Goal: Task Accomplishment & Management: Use online tool/utility

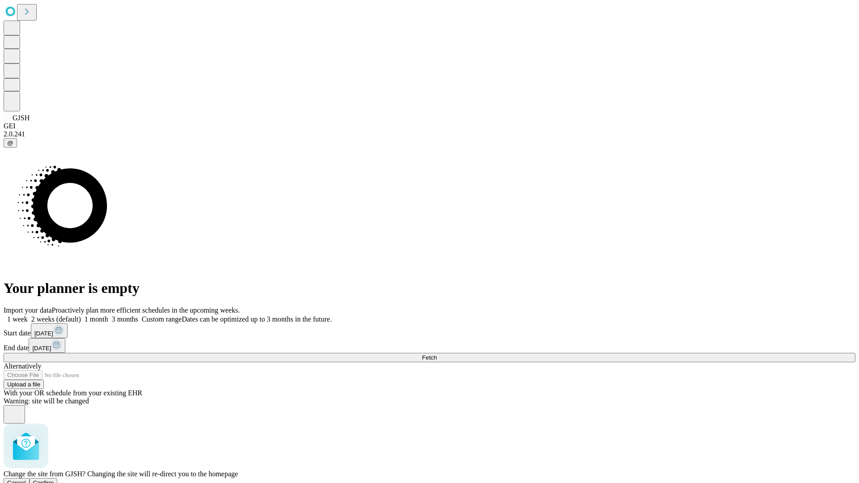
click at [54, 479] on span "Confirm" at bounding box center [43, 482] width 21 height 7
click at [108, 315] on label "1 month" at bounding box center [94, 319] width 27 height 8
click at [436, 354] on span "Fetch" at bounding box center [429, 357] width 15 height 7
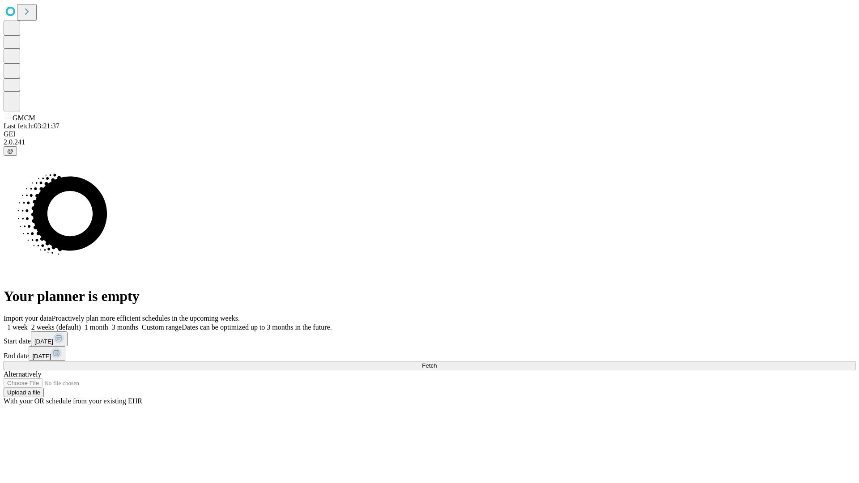
click at [108, 323] on label "1 month" at bounding box center [94, 327] width 27 height 8
click at [436, 362] on span "Fetch" at bounding box center [429, 365] width 15 height 7
click at [108, 323] on label "1 month" at bounding box center [94, 327] width 27 height 8
click at [436, 362] on span "Fetch" at bounding box center [429, 365] width 15 height 7
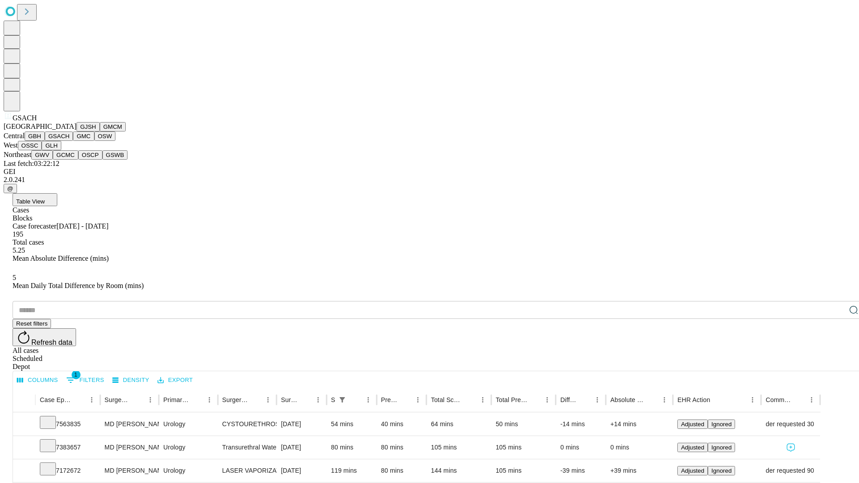
click at [73, 141] on button "GMC" at bounding box center [83, 135] width 21 height 9
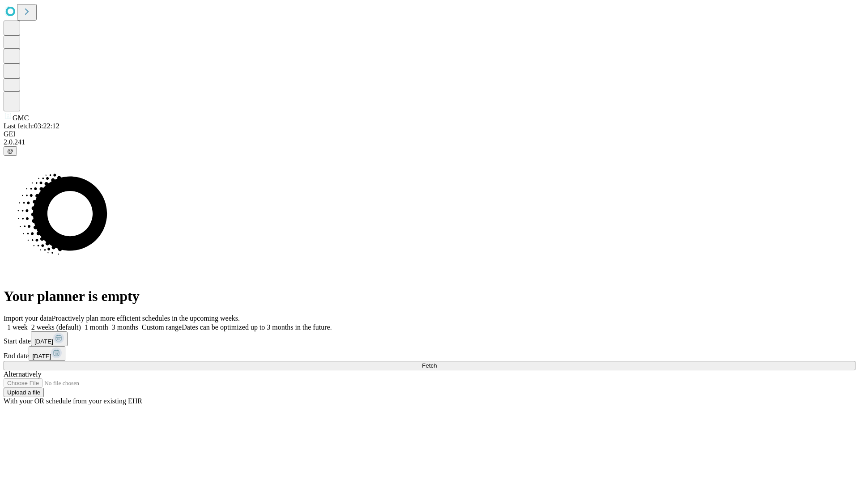
click at [108, 323] on label "1 month" at bounding box center [94, 327] width 27 height 8
click at [436, 362] on span "Fetch" at bounding box center [429, 365] width 15 height 7
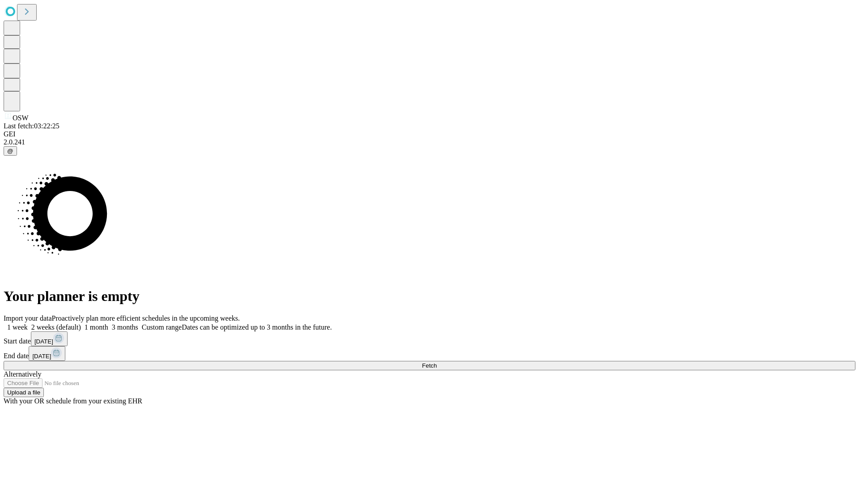
click at [108, 323] on label "1 month" at bounding box center [94, 327] width 27 height 8
click at [436, 362] on span "Fetch" at bounding box center [429, 365] width 15 height 7
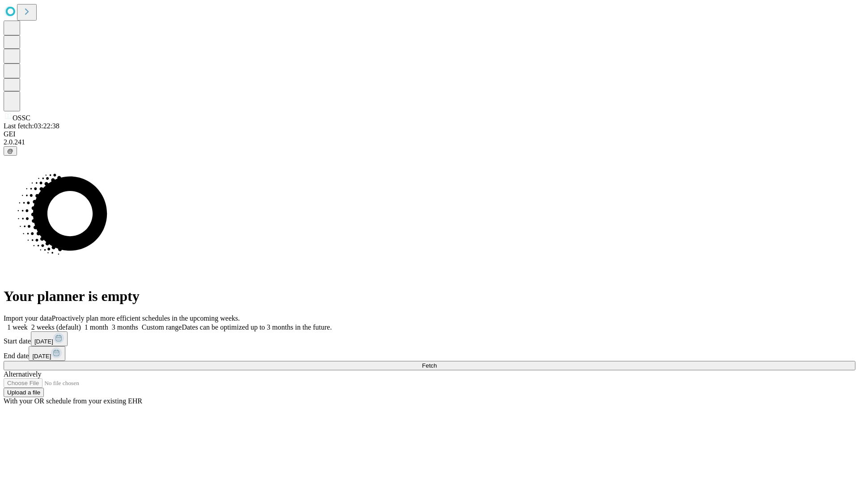
click at [108, 323] on label "1 month" at bounding box center [94, 327] width 27 height 8
click at [436, 362] on span "Fetch" at bounding box center [429, 365] width 15 height 7
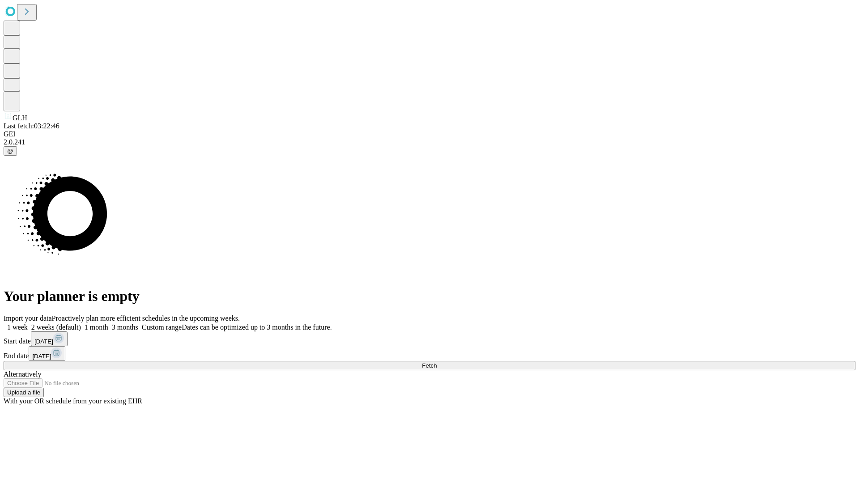
click at [108, 323] on label "1 month" at bounding box center [94, 327] width 27 height 8
click at [436, 362] on span "Fetch" at bounding box center [429, 365] width 15 height 7
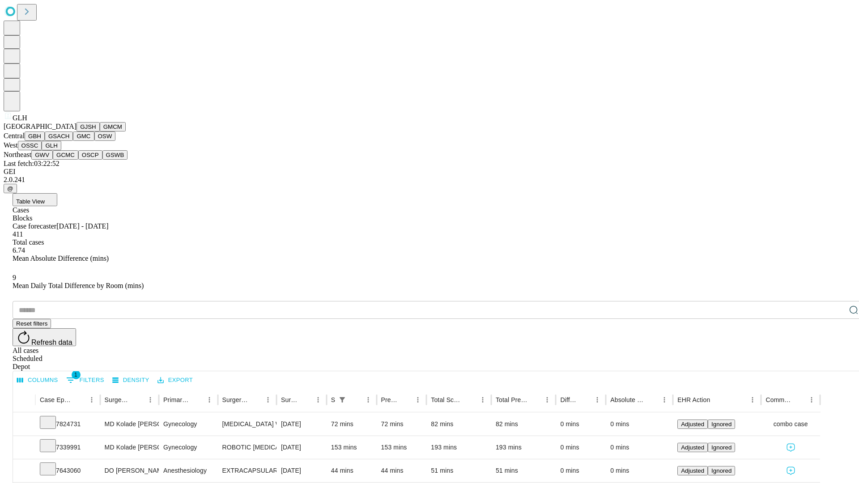
click at [53, 160] on button "GWV" at bounding box center [41, 154] width 21 height 9
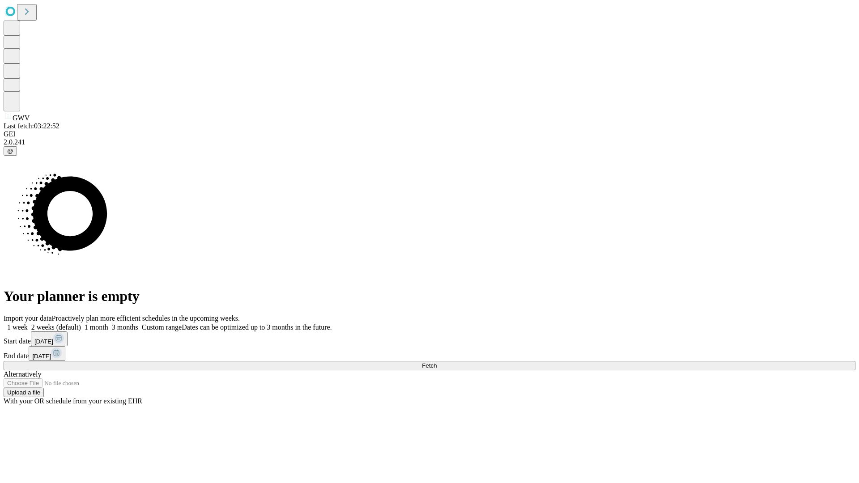
click at [108, 323] on label "1 month" at bounding box center [94, 327] width 27 height 8
click at [436, 362] on span "Fetch" at bounding box center [429, 365] width 15 height 7
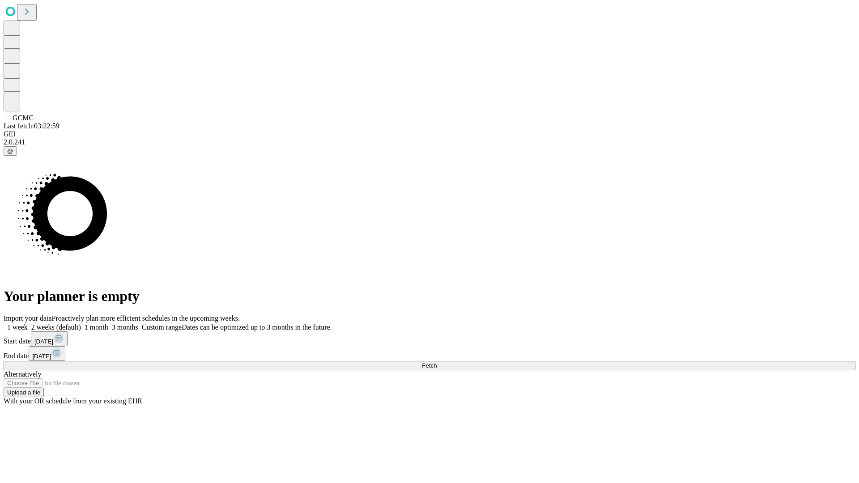
click at [108, 323] on label "1 month" at bounding box center [94, 327] width 27 height 8
click at [436, 362] on span "Fetch" at bounding box center [429, 365] width 15 height 7
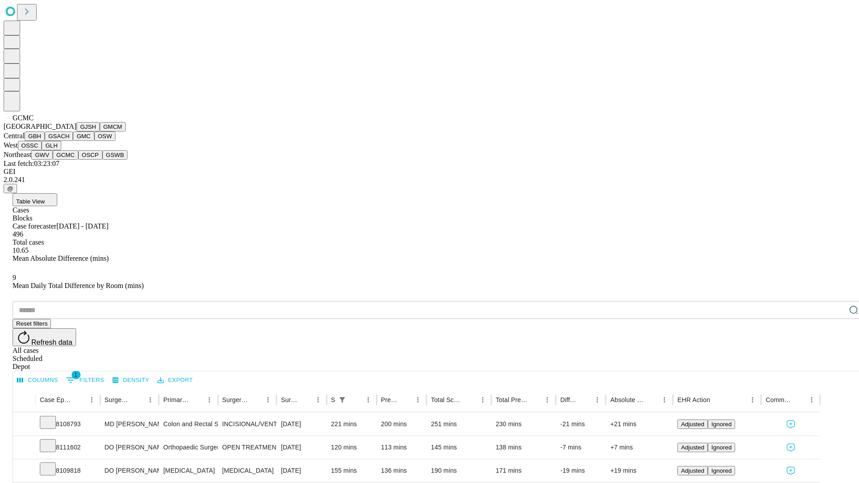
click at [78, 160] on button "OSCP" at bounding box center [90, 154] width 24 height 9
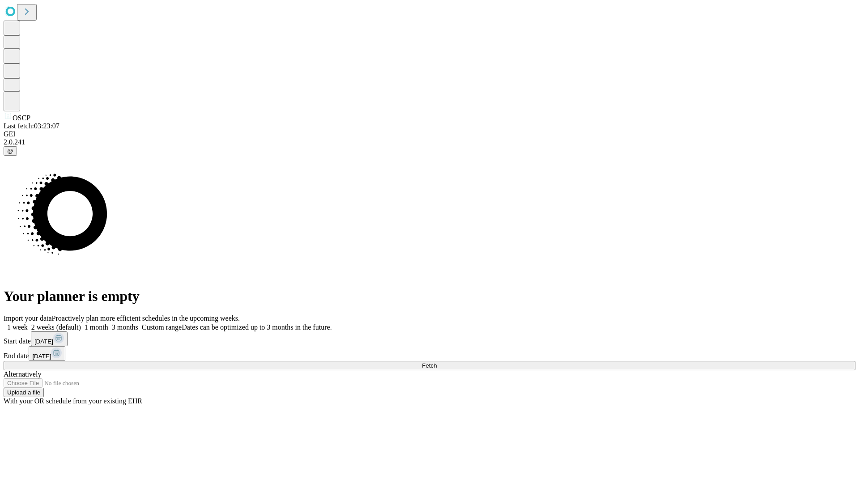
click at [108, 323] on label "1 month" at bounding box center [94, 327] width 27 height 8
click at [436, 362] on span "Fetch" at bounding box center [429, 365] width 15 height 7
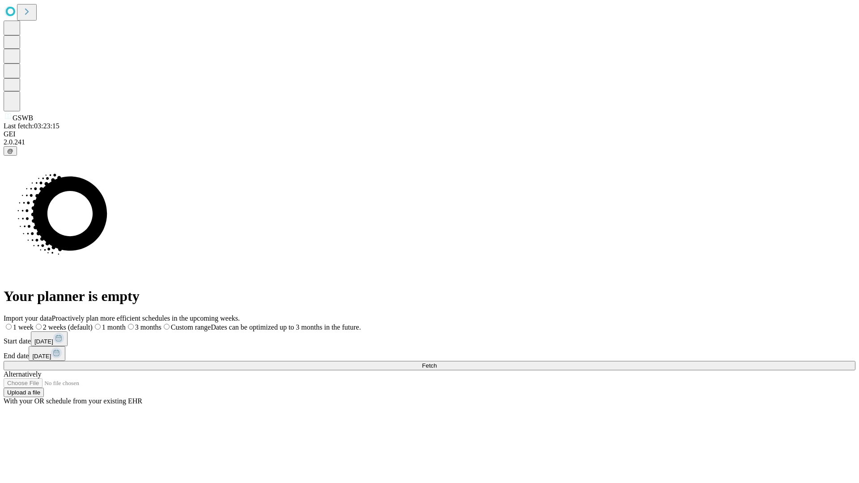
click at [126, 323] on label "1 month" at bounding box center [109, 327] width 33 height 8
click at [436, 362] on span "Fetch" at bounding box center [429, 365] width 15 height 7
